Goal: Task Accomplishment & Management: Manage account settings

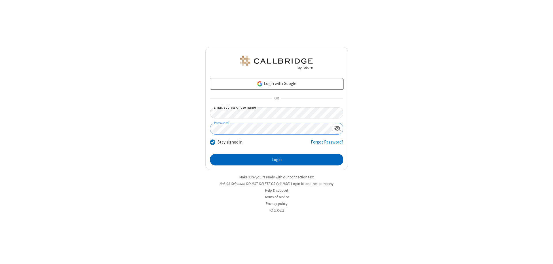
click at [277, 160] on button "Login" at bounding box center [276, 160] width 133 height 12
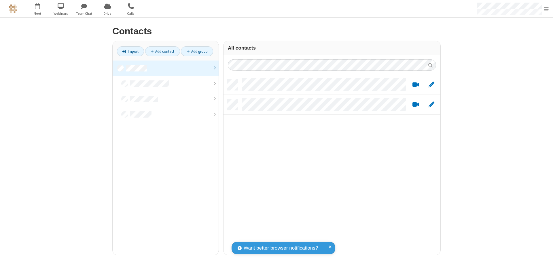
scroll to position [176, 213]
click at [166, 68] on link at bounding box center [166, 69] width 106 height 16
click at [163, 51] on link "Add contact" at bounding box center [162, 51] width 35 height 10
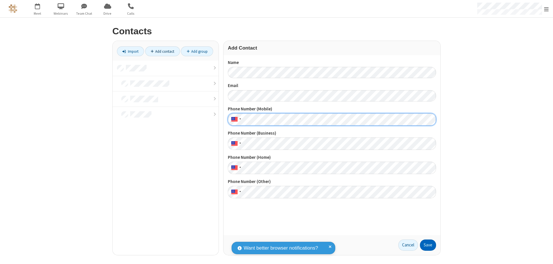
click at [428, 245] on button "Save" at bounding box center [428, 245] width 16 height 12
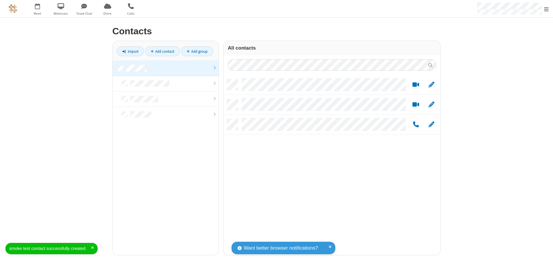
scroll to position [176, 213]
